Goal: Task Accomplishment & Management: Manage account settings

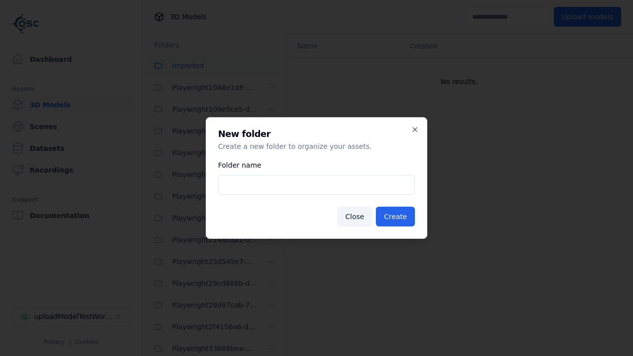
scroll to position [1653, 0]
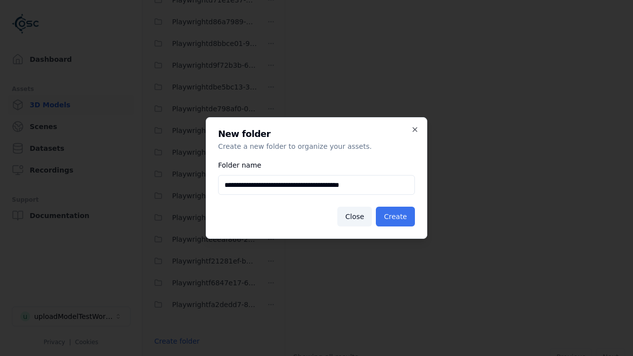
type input "**********"
click at [397, 217] on button "Create" at bounding box center [395, 217] width 39 height 20
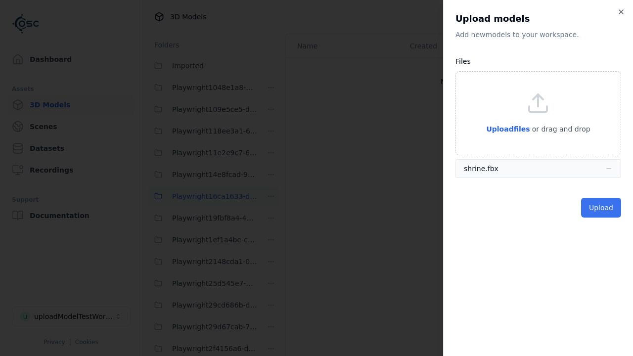
click at [602, 207] on button "Upload" at bounding box center [601, 208] width 40 height 20
